Goal: Check status: Check status

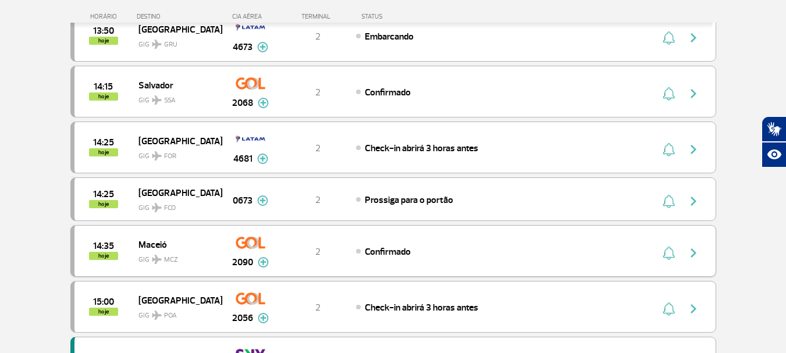
scroll to position [1048, 0]
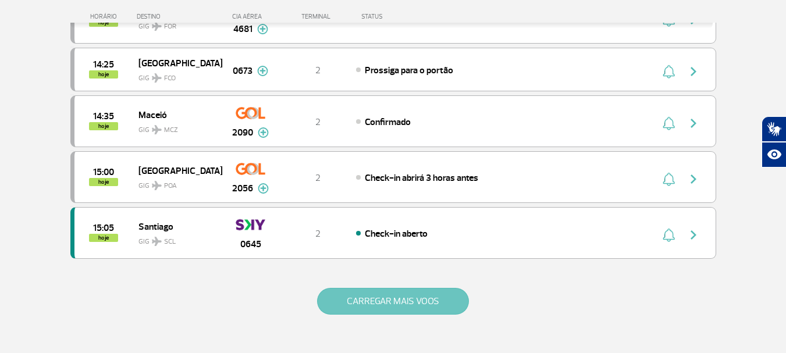
click at [430, 304] on button "CARREGAR MAIS VOOS" at bounding box center [393, 301] width 152 height 27
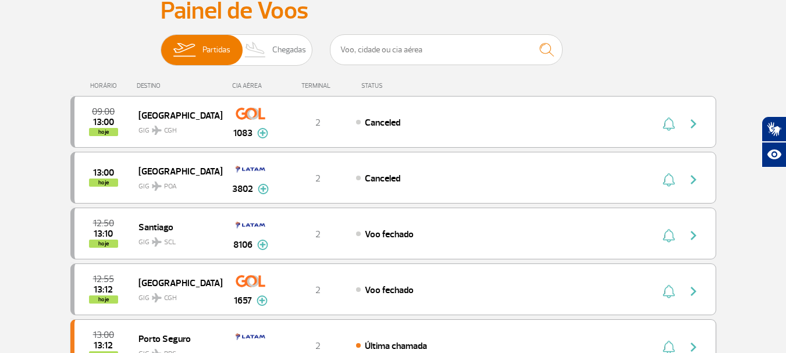
scroll to position [0, 0]
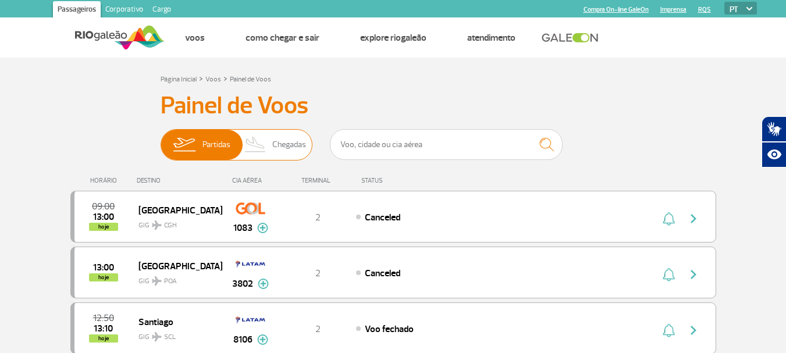
click at [221, 147] on span "Partidas" at bounding box center [217, 145] width 28 height 30
click at [161, 139] on input "Partidas Chegadas" at bounding box center [161, 139] width 0 height 0
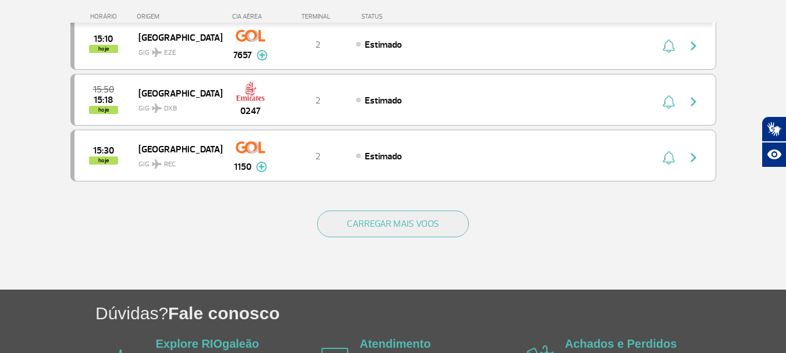
scroll to position [1164, 0]
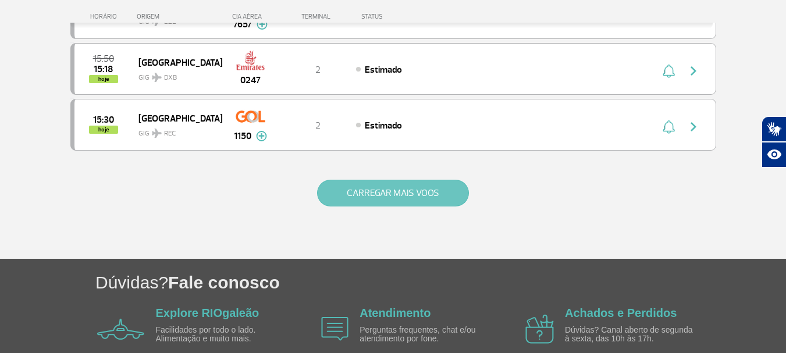
click at [392, 202] on button "CARREGAR MAIS VOOS" at bounding box center [393, 193] width 152 height 27
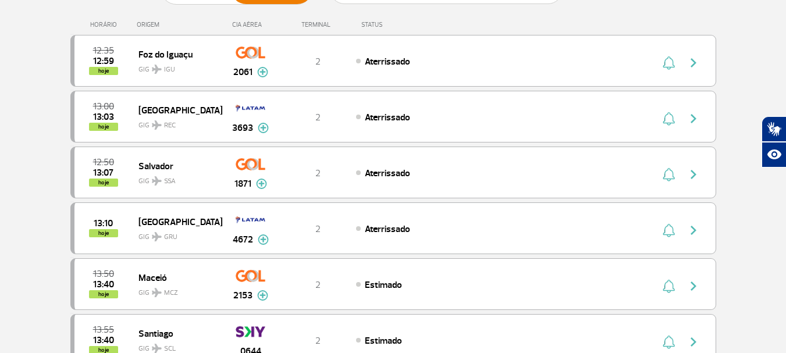
scroll to position [116, 0]
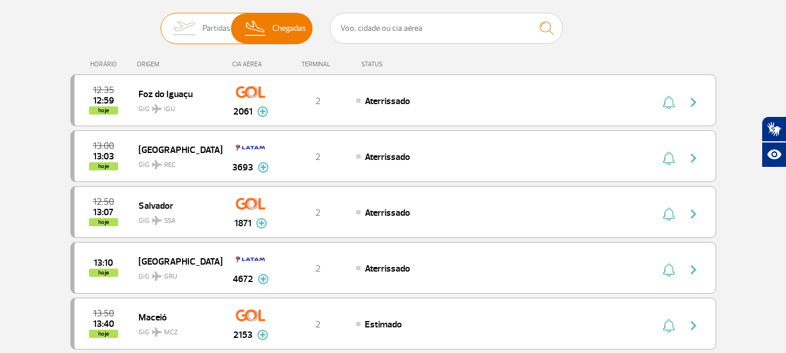
click at [203, 31] on span "Partidas" at bounding box center [217, 28] width 28 height 30
click at [161, 23] on input "Partidas Chegadas" at bounding box center [161, 23] width 0 height 0
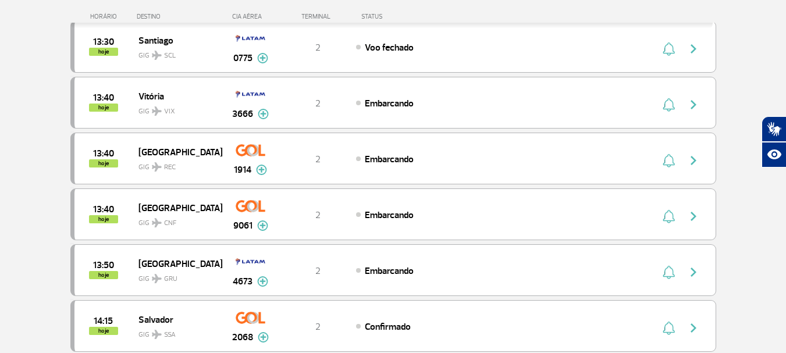
scroll to position [699, 0]
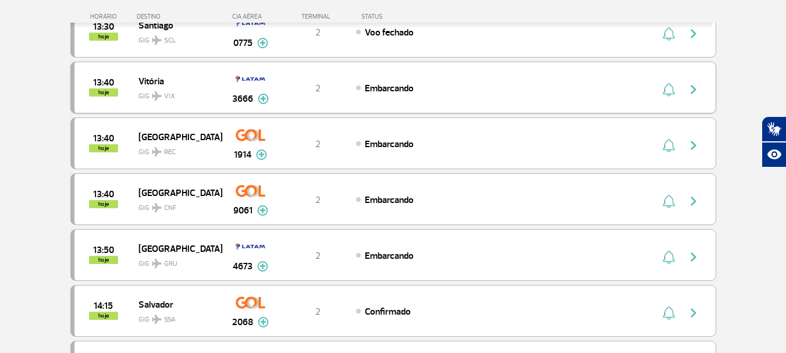
click at [697, 94] on img "button" at bounding box center [694, 90] width 14 height 14
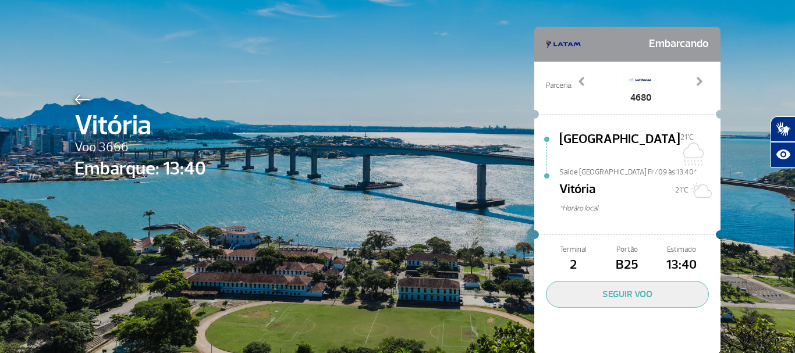
scroll to position [54, 0]
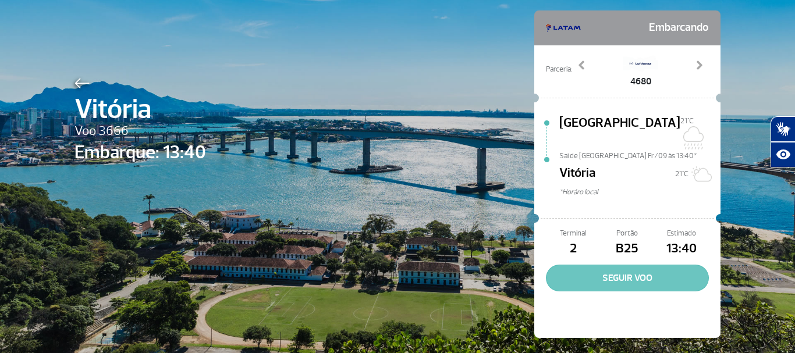
click at [668, 265] on button "SEGUIR VOO" at bounding box center [627, 278] width 163 height 27
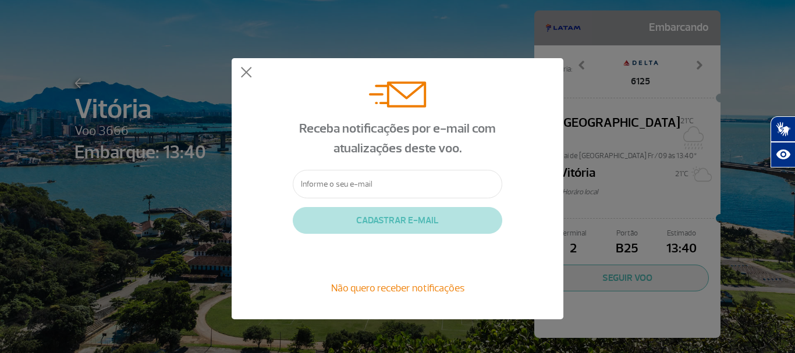
click at [330, 193] on input "text" at bounding box center [398, 184] width 210 height 29
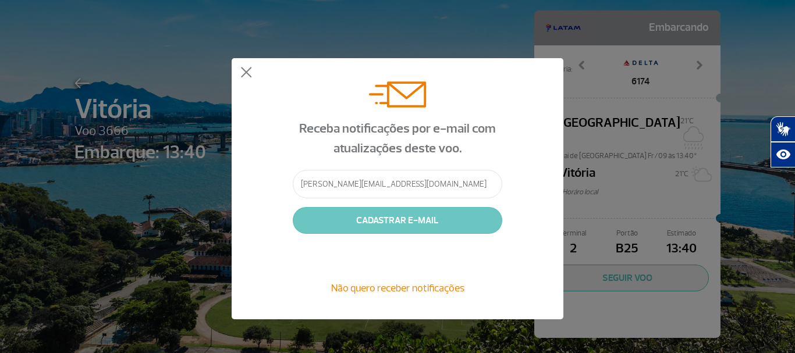
type input "[PERSON_NAME][EMAIL_ADDRESS][DOMAIN_NAME]"
click at [372, 221] on button "CADASTRAR E-MAIL" at bounding box center [398, 220] width 210 height 27
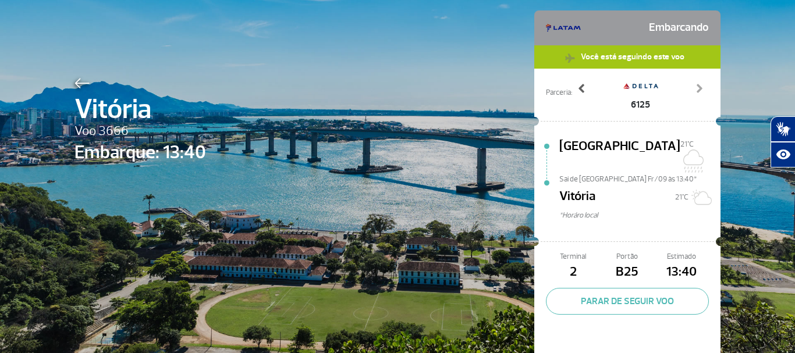
click at [576, 93] on span at bounding box center [582, 89] width 12 height 12
click at [466, 137] on div "Vitória Voo 3666 Embarque: 13:40 Embarcando Você está seguindo este voo Parceri…" at bounding box center [398, 168] width 664 height 444
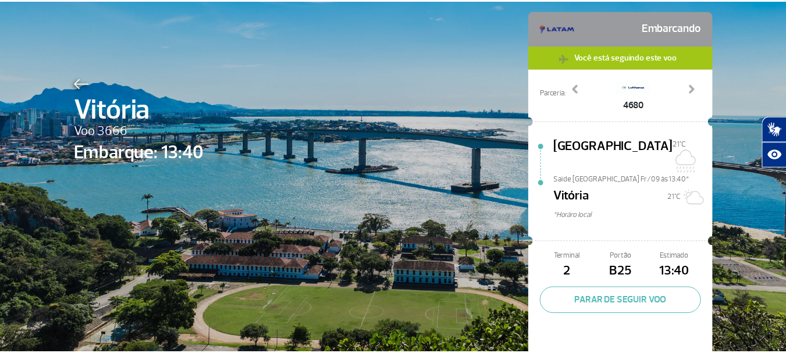
scroll to position [77, 0]
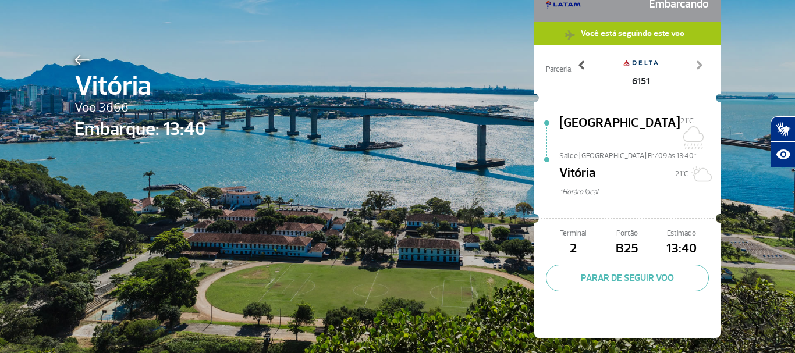
click at [577, 73] on link "Previous" at bounding box center [582, 73] width 20 height 29
click at [445, 68] on div "Vitória Voo 3666 Embarque: 13:40 Embarcando Você está seguindo este voo Parceri…" at bounding box center [398, 145] width 664 height 444
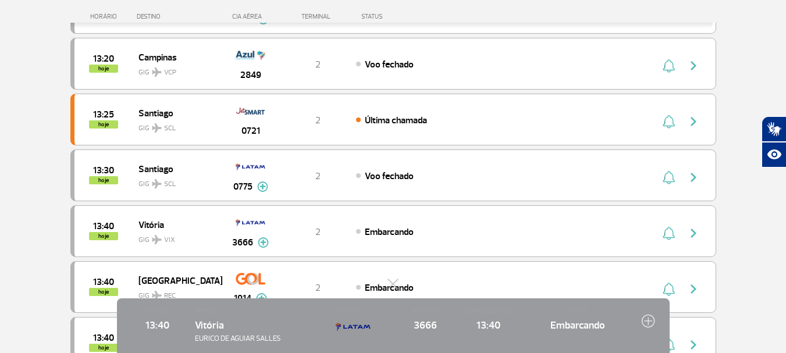
scroll to position [582, 0]
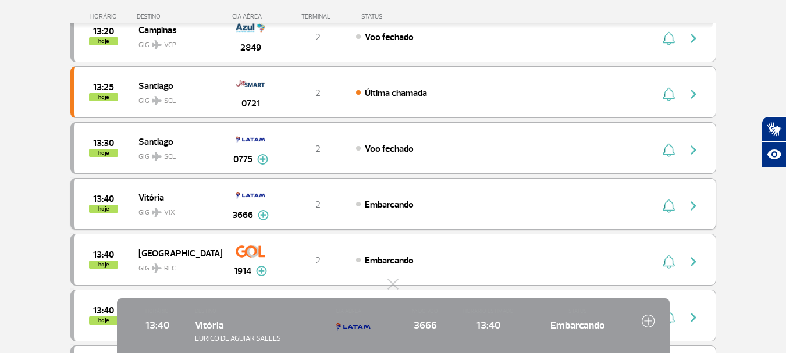
click at [696, 207] on img "button" at bounding box center [694, 206] width 14 height 14
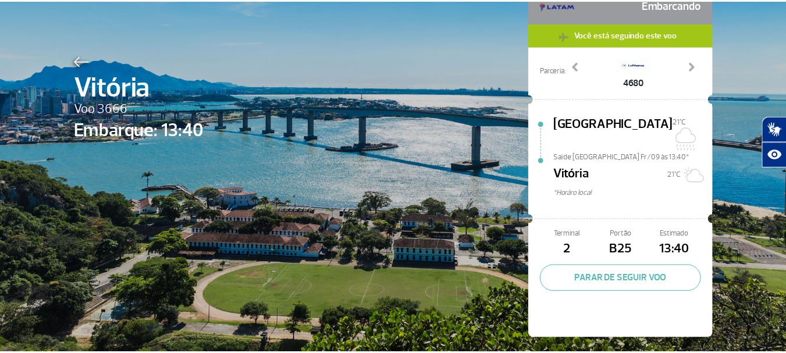
scroll to position [77, 0]
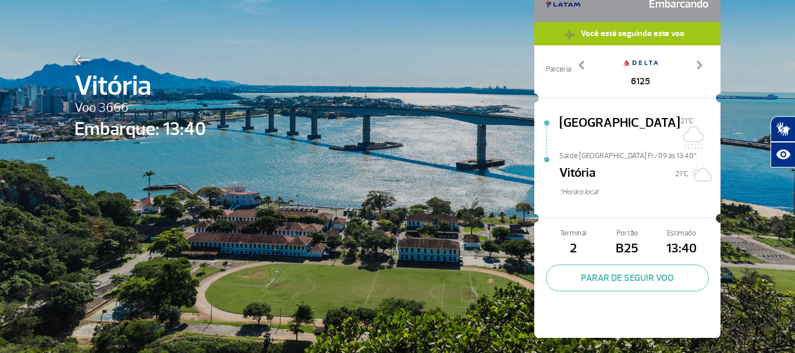
click at [80, 58] on img at bounding box center [82, 60] width 15 height 10
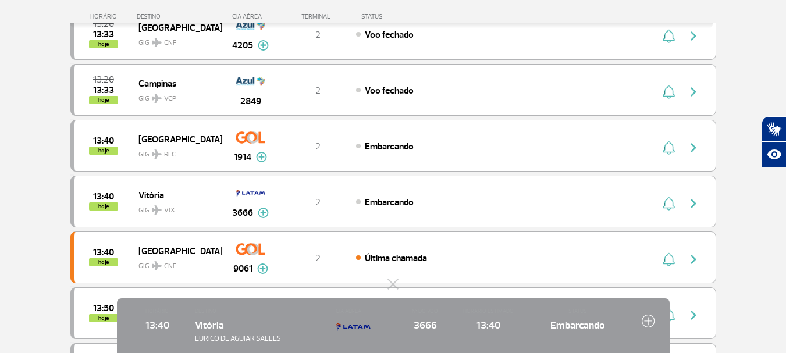
scroll to position [699, 0]
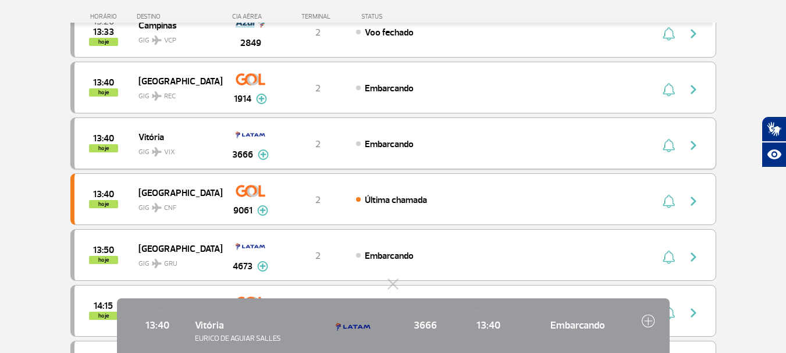
click at [264, 157] on img at bounding box center [263, 155] width 11 height 10
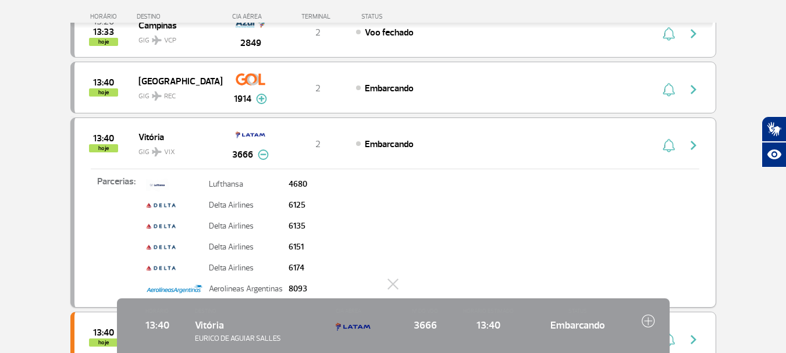
click at [133, 182] on p "Parcerias:" at bounding box center [109, 233] width 69 height 116
click at [262, 156] on img at bounding box center [263, 155] width 11 height 10
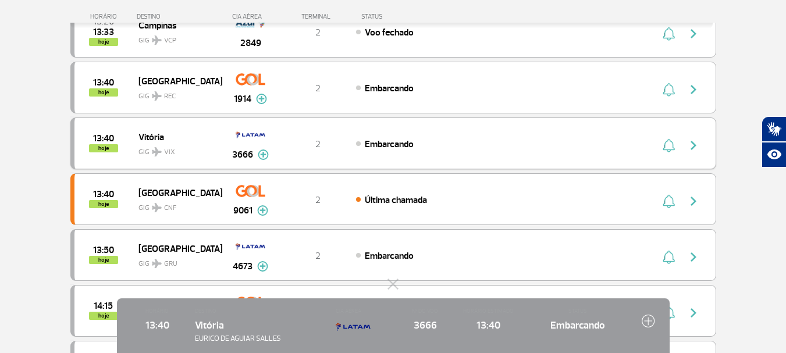
click at [667, 150] on img "button" at bounding box center [669, 146] width 12 height 14
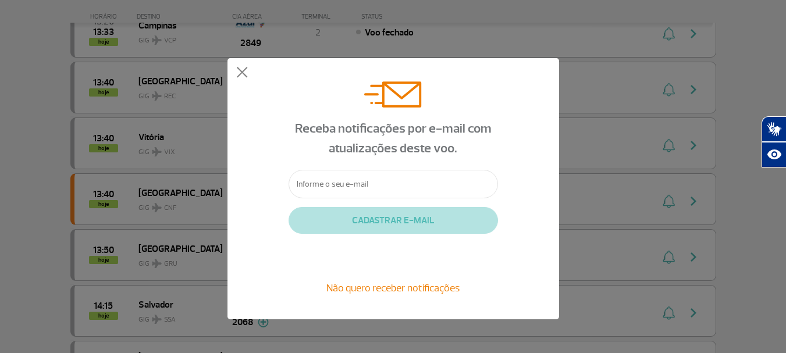
click at [732, 161] on div "Receba notificações por e-mail com atualizações deste voo. CADASTRAR E-MAIL Não…" at bounding box center [393, 189] width 786 height 378
click at [240, 77] on button at bounding box center [242, 73] width 12 height 12
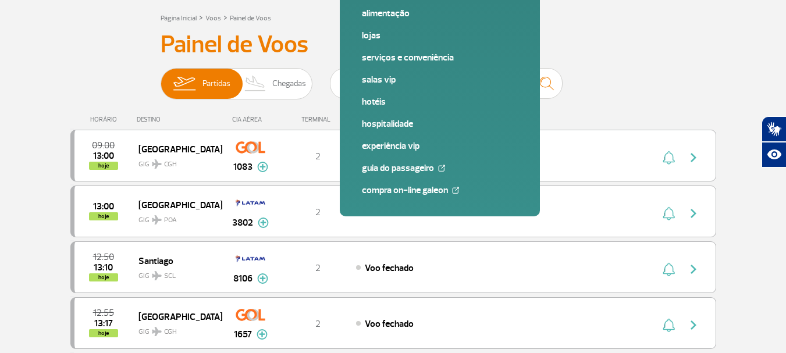
scroll to position [0, 0]
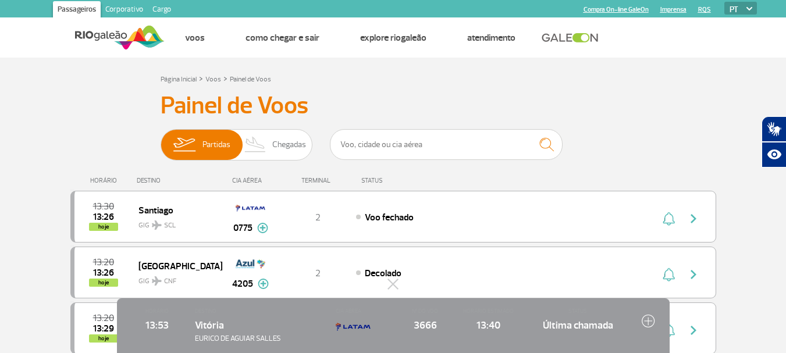
click at [275, 327] on div "Vitória EURICO DE AGUIAR SALLES" at bounding box center [260, 331] width 130 height 27
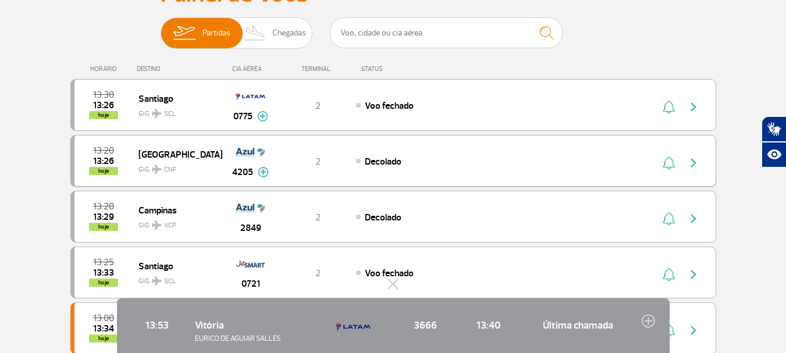
scroll to position [116, 0]
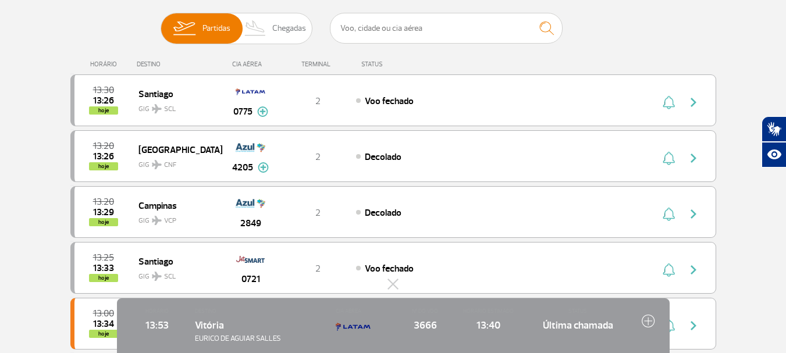
click at [646, 321] on img at bounding box center [648, 320] width 13 height 13
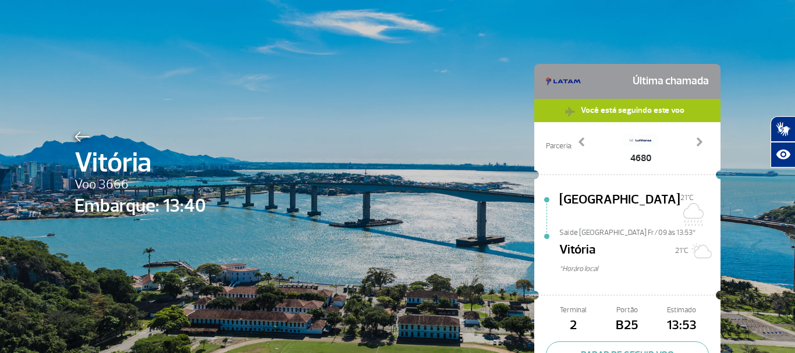
click at [77, 142] on img at bounding box center [82, 137] width 15 height 10
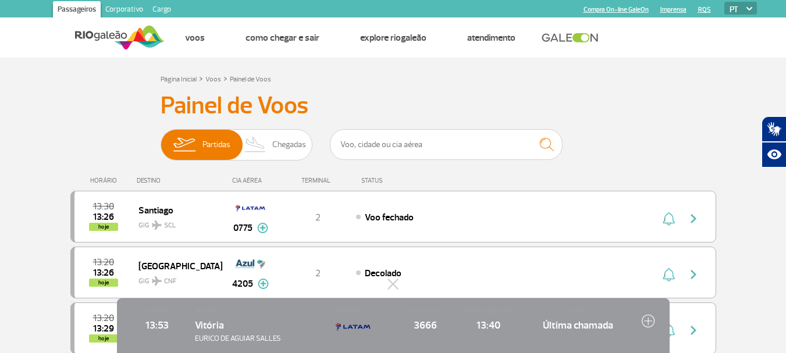
click at [650, 322] on img at bounding box center [648, 320] width 13 height 13
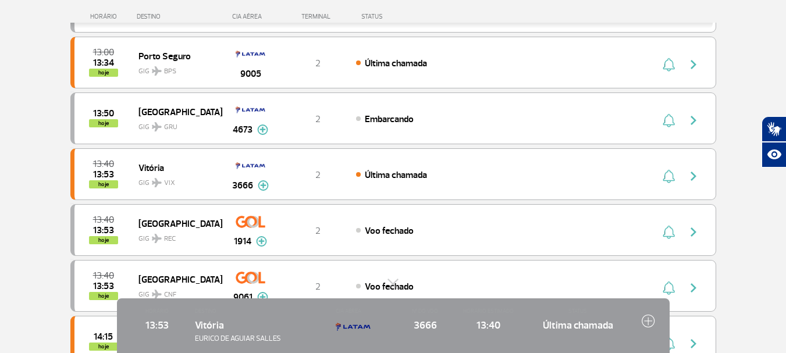
scroll to position [407, 0]
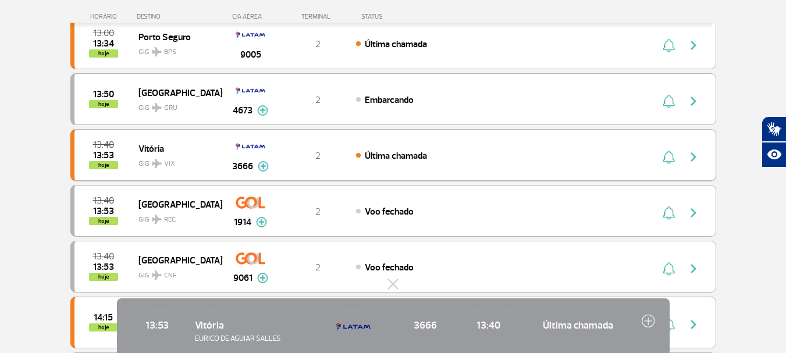
click at [694, 154] on img "button" at bounding box center [694, 157] width 14 height 14
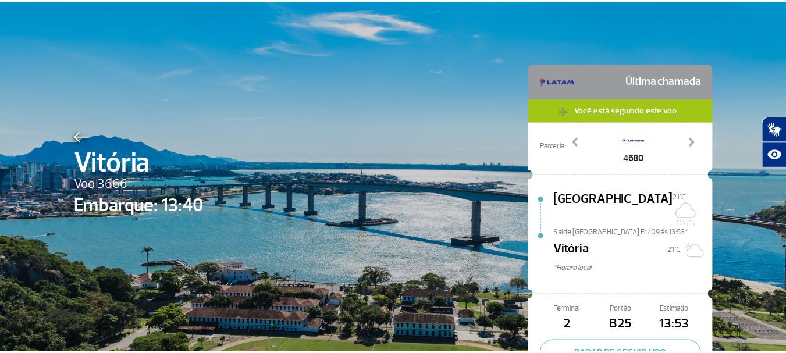
scroll to position [58, 0]
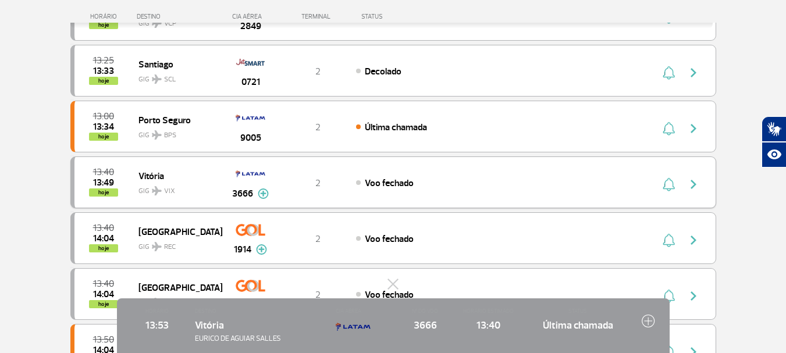
scroll to position [233, 0]
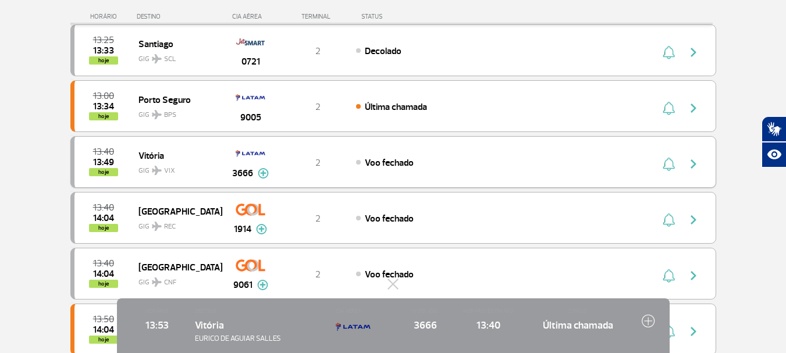
click at [398, 162] on span "Voo fechado" at bounding box center [389, 163] width 49 height 12
